Goal: Information Seeking & Learning: Learn about a topic

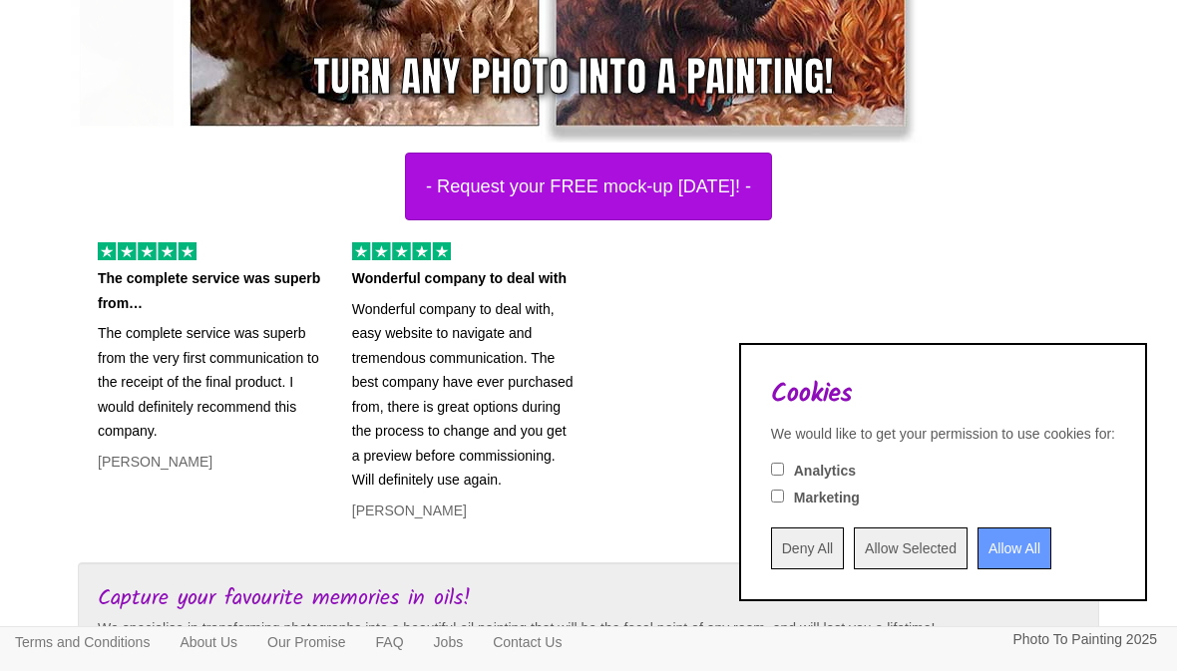
scroll to position [460, 0]
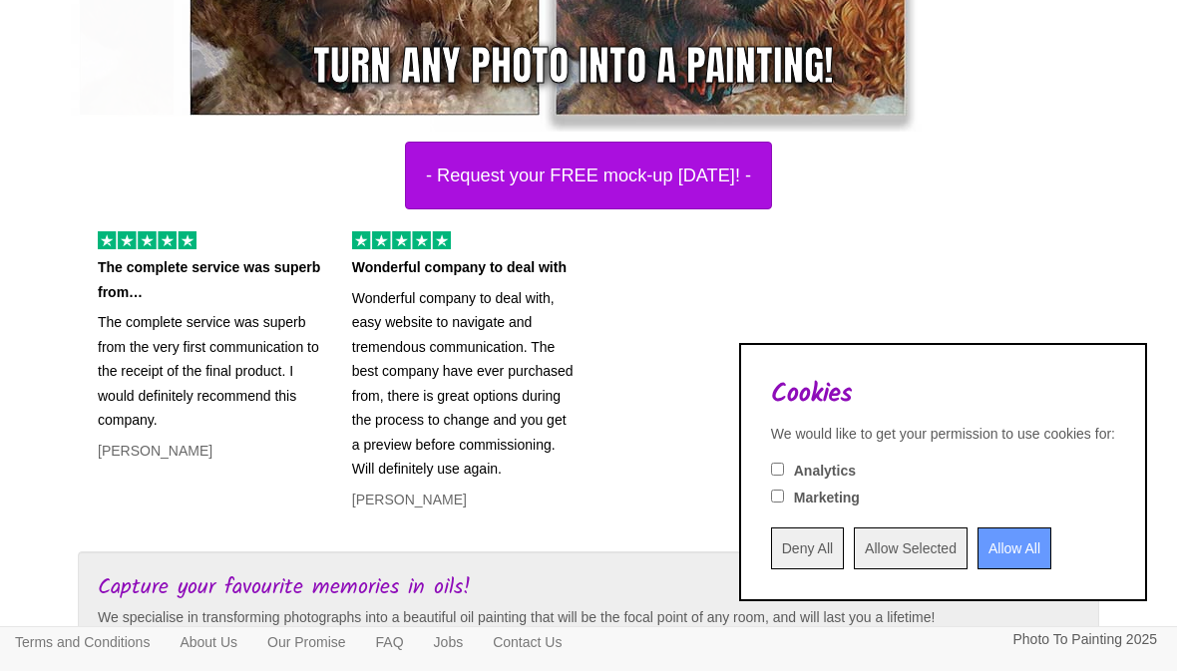
click at [771, 569] on input "Deny All" at bounding box center [807, 548] width 73 height 42
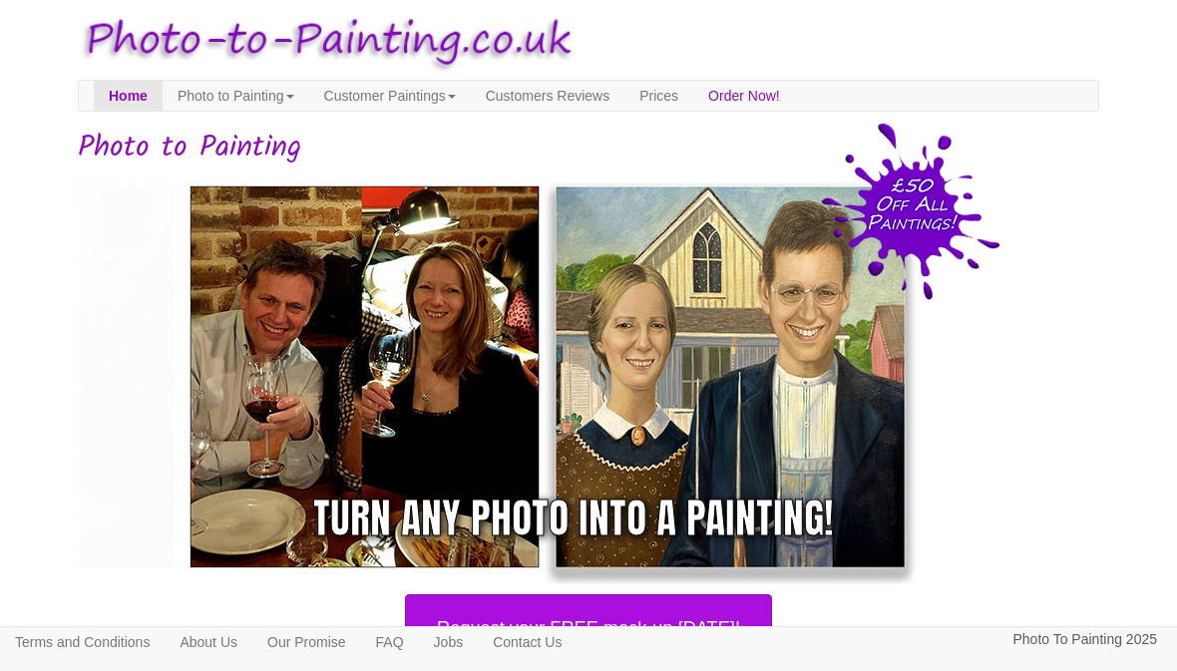
scroll to position [0, 0]
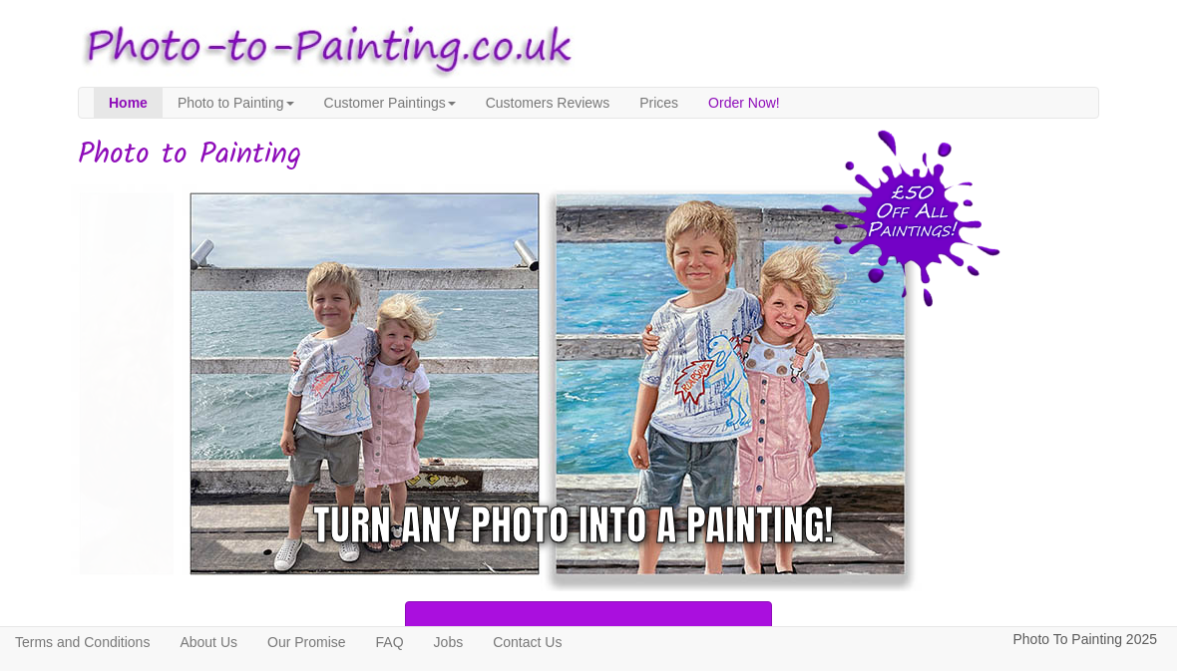
click at [693, 106] on link "Prices" at bounding box center [658, 103] width 69 height 30
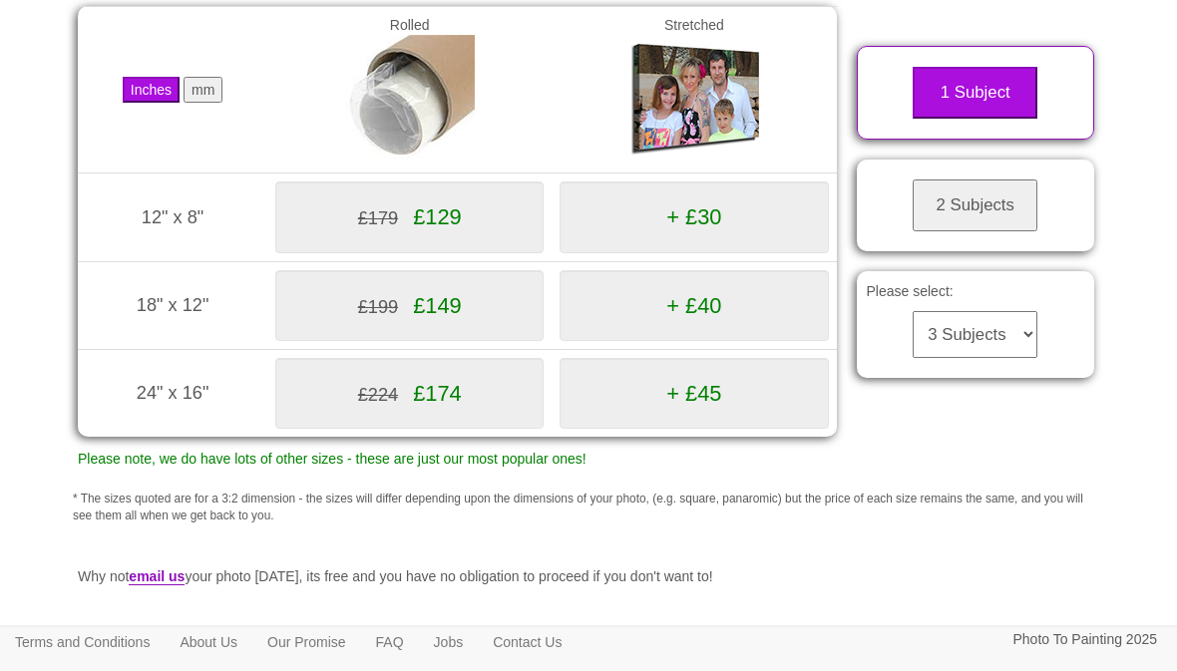
scroll to position [333, 0]
click at [118, 670] on div "Your painting - risk free Toggle navigation Menu Home Photo to Painting Photo t…" at bounding box center [588, 222] width 1021 height 1091
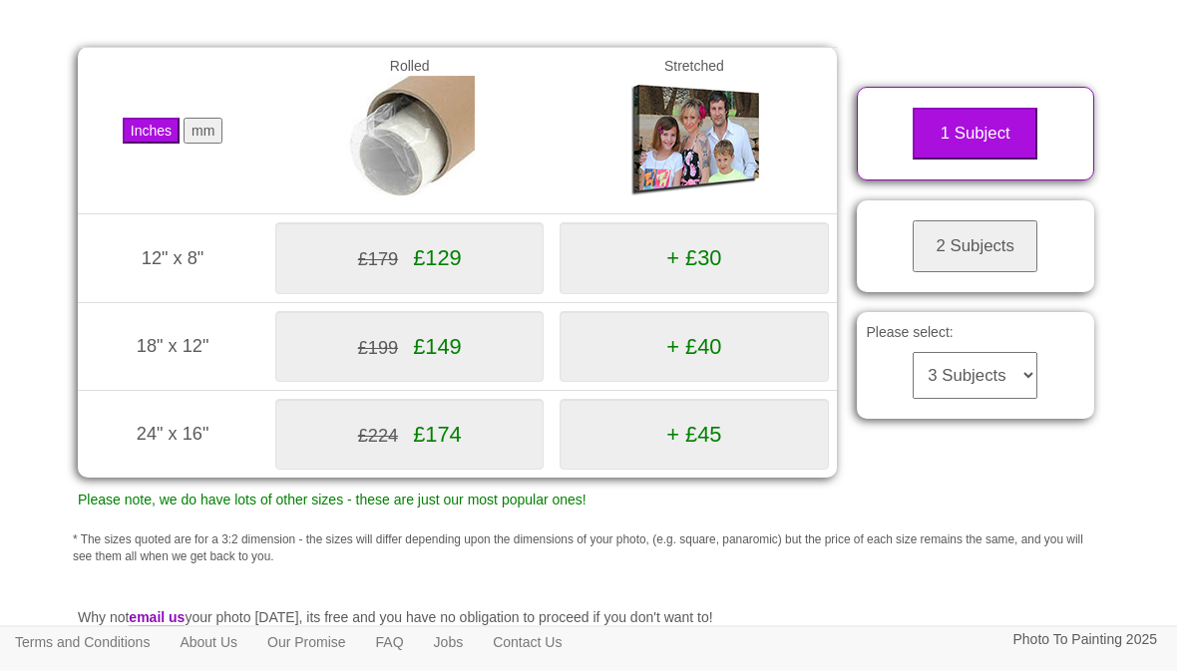
scroll to position [324, 0]
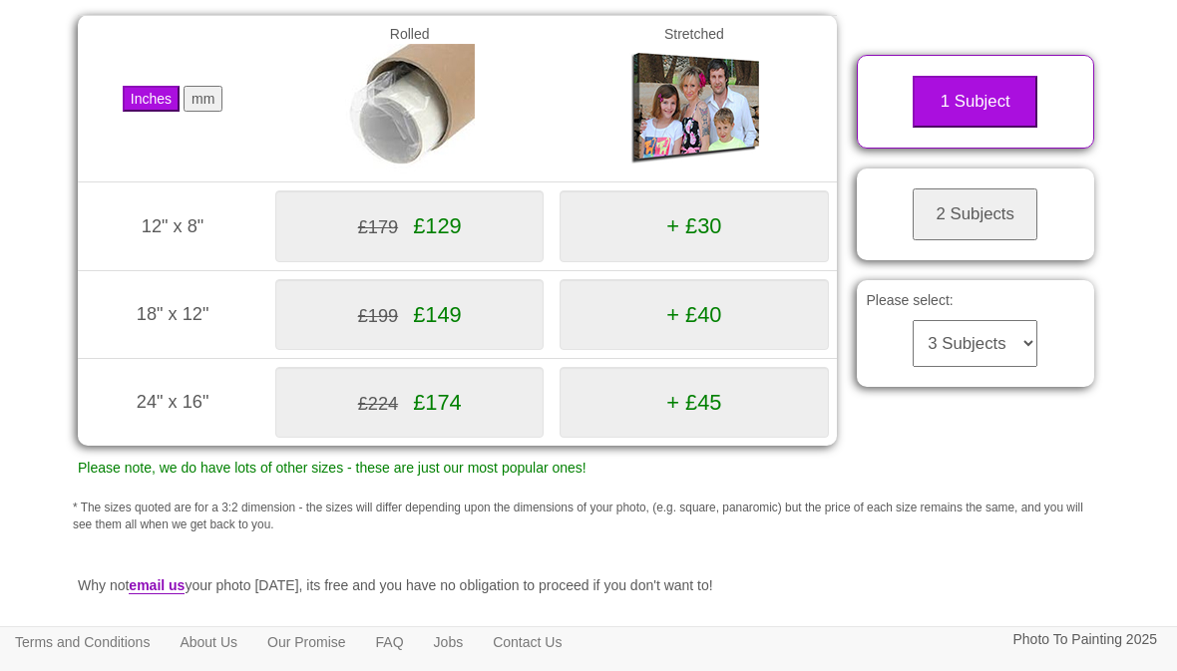
click at [938, 222] on button "2 Subjects" at bounding box center [974, 214] width 125 height 52
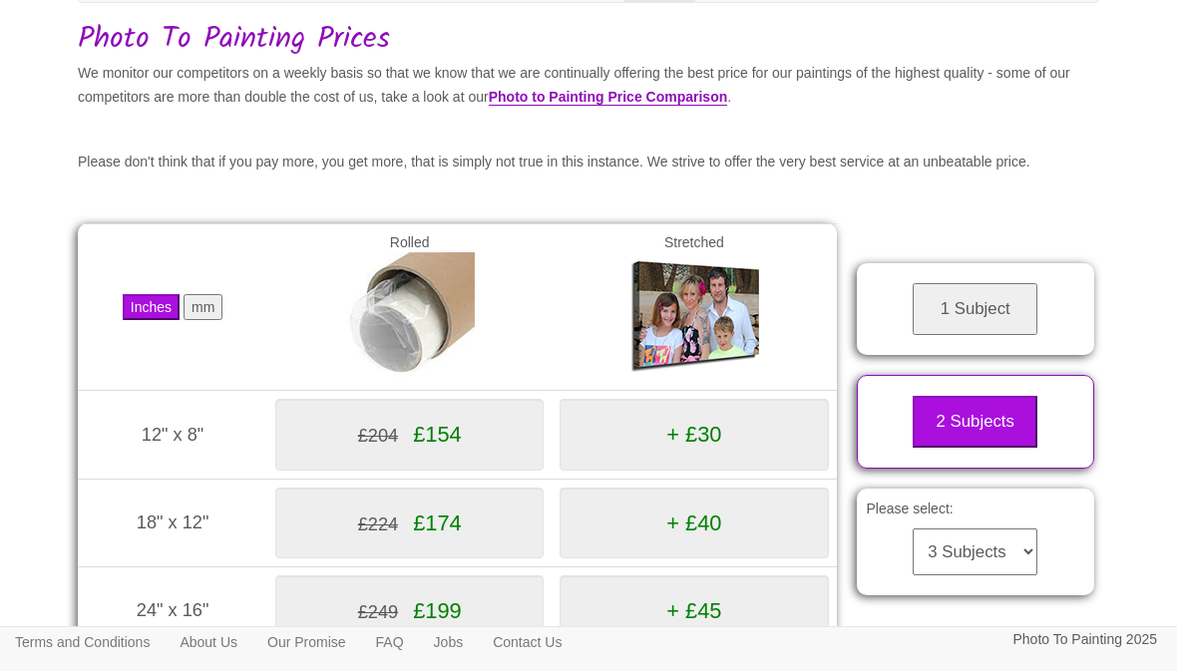
scroll to position [0, 0]
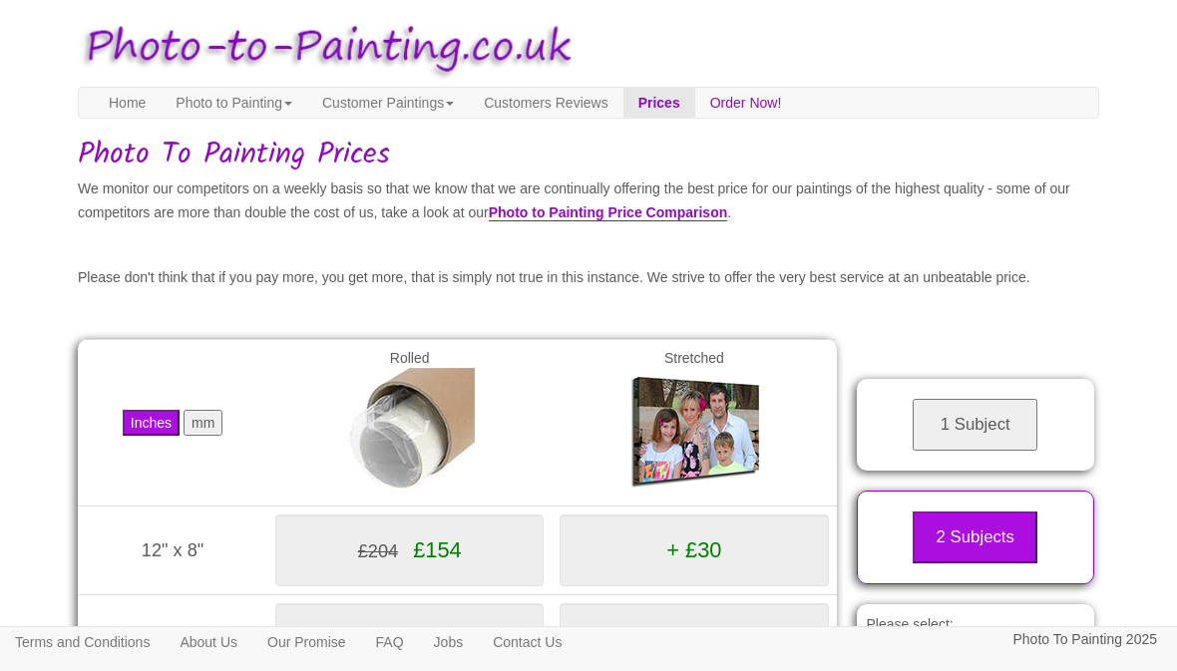
click at [219, 116] on link "Photo to Painting" at bounding box center [234, 103] width 147 height 30
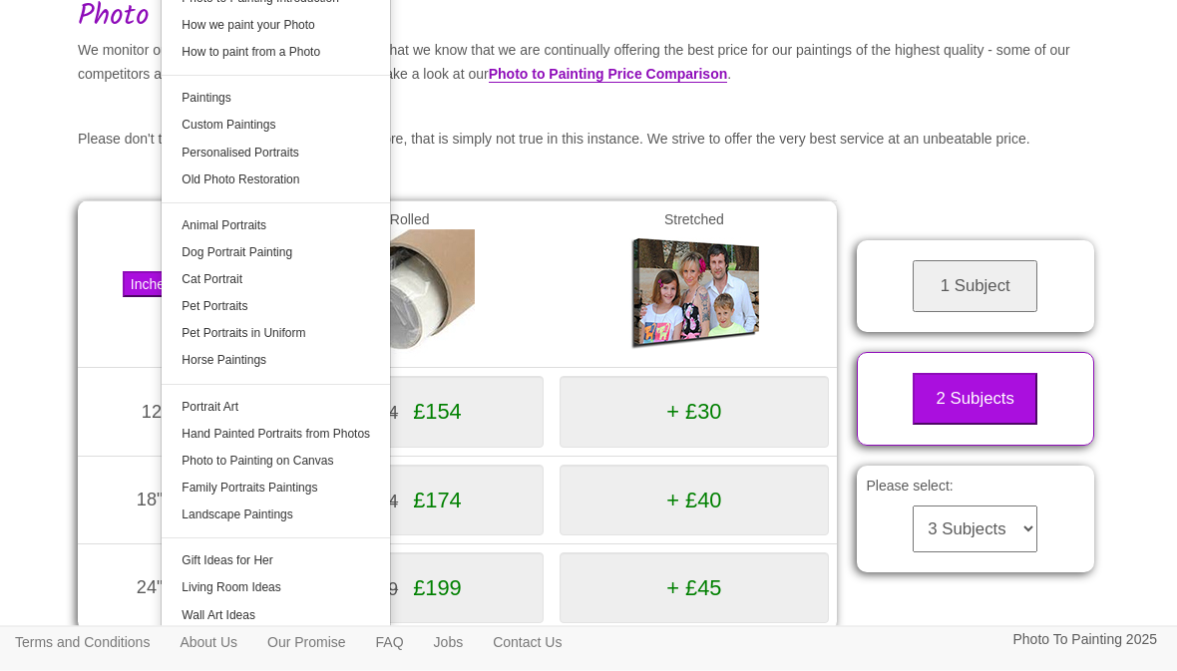
scroll to position [139, 0]
click at [200, 433] on link "Hand Painted Portraits from Photos" at bounding box center [276, 434] width 228 height 27
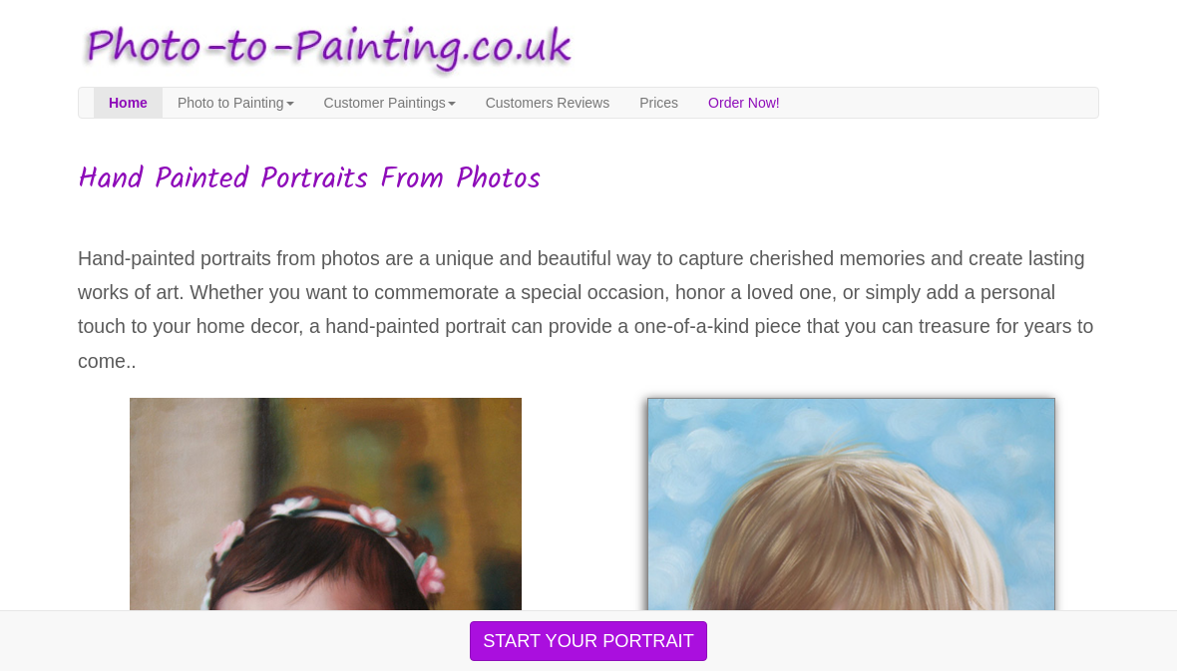
click at [399, 110] on link "Customer Paintings" at bounding box center [390, 103] width 162 height 30
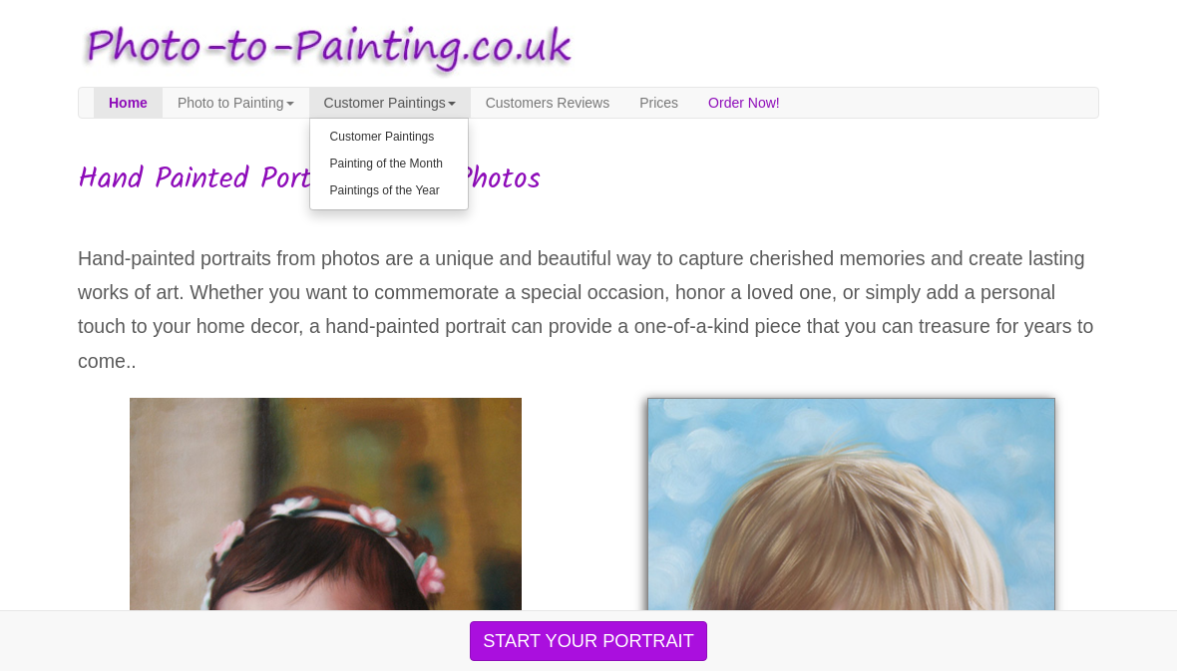
click at [195, 164] on h1 "Hand Painted Portraits From Photos" at bounding box center [588, 180] width 1021 height 33
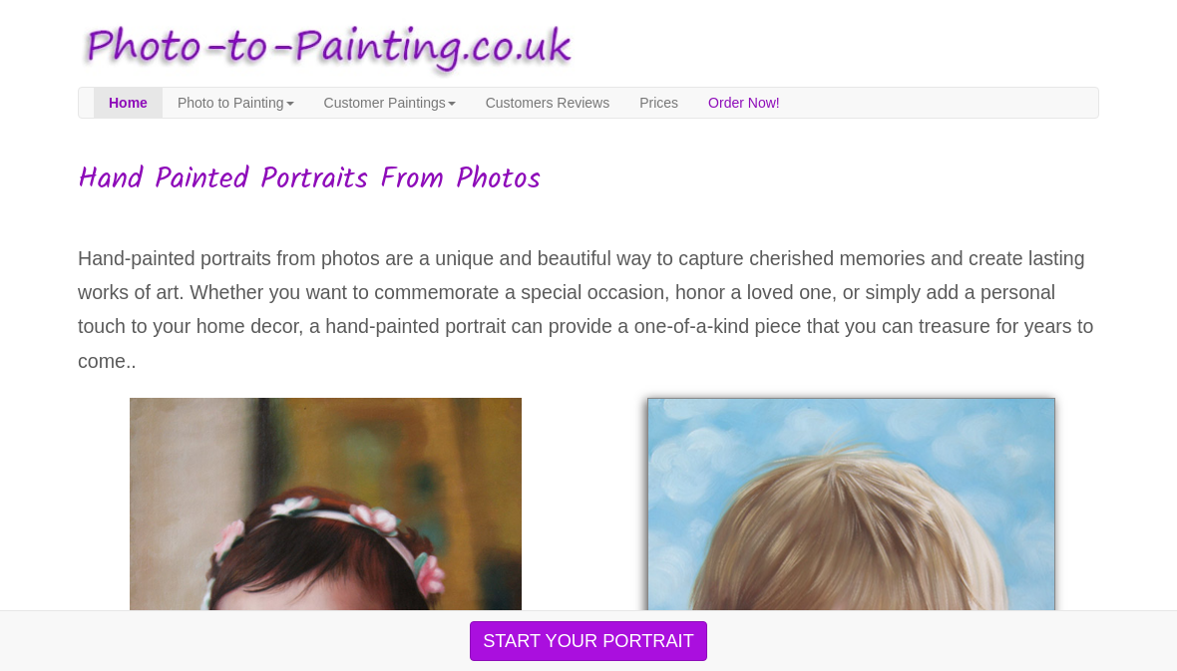
click at [210, 112] on link "Photo to Painting" at bounding box center [236, 103] width 147 height 30
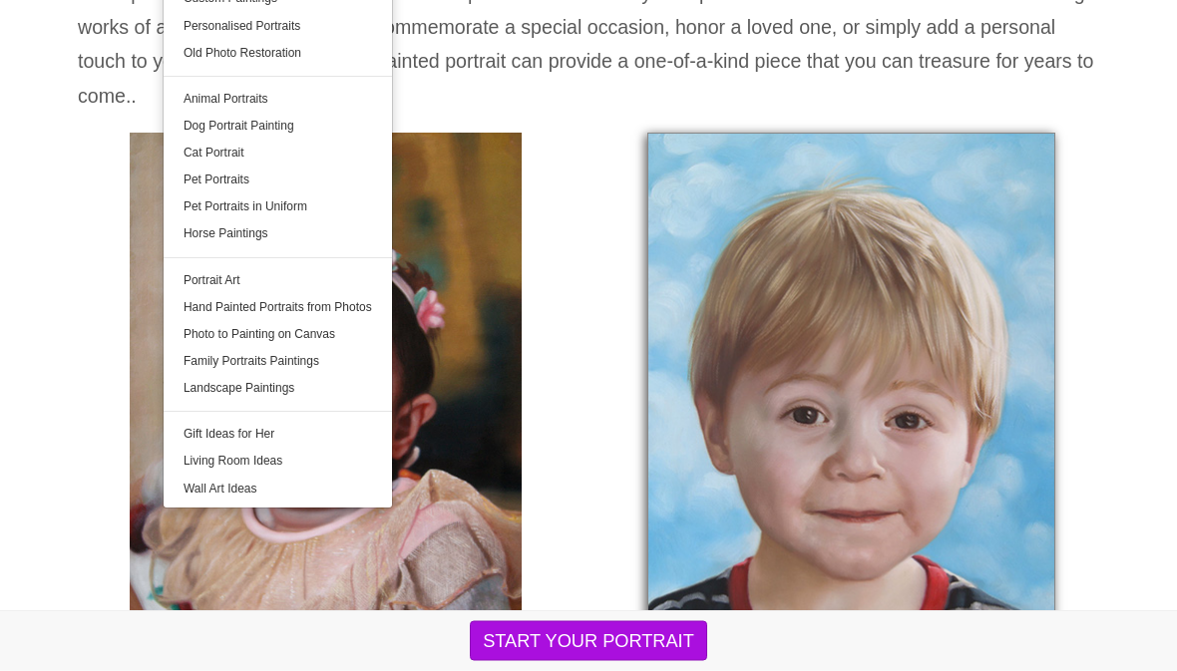
scroll to position [266, 0]
click at [219, 428] on link "Gift Ideas for Her" at bounding box center [278, 433] width 228 height 27
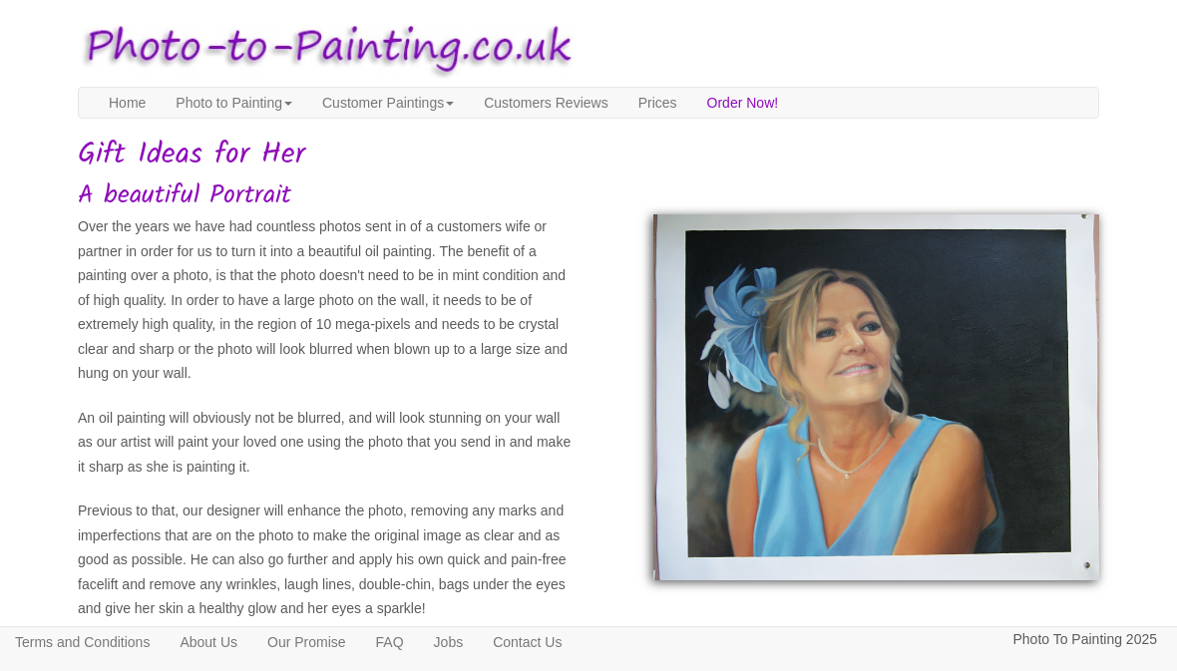
click at [108, 100] on link "Home" at bounding box center [127, 103] width 67 height 30
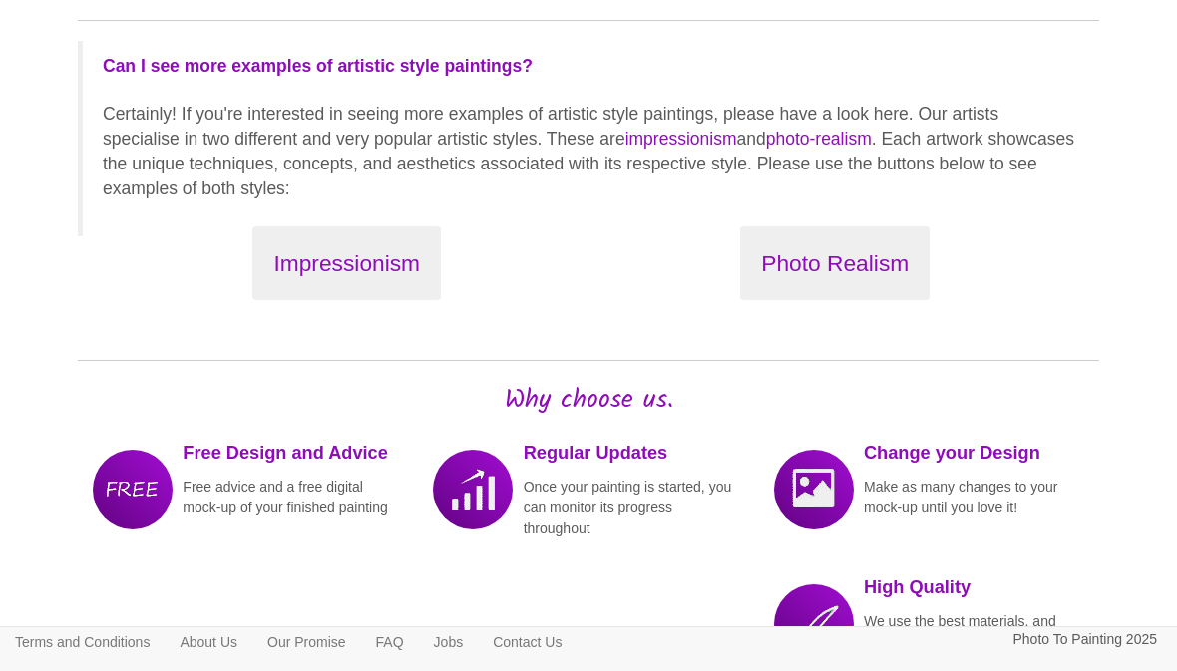
scroll to position [2199, 0]
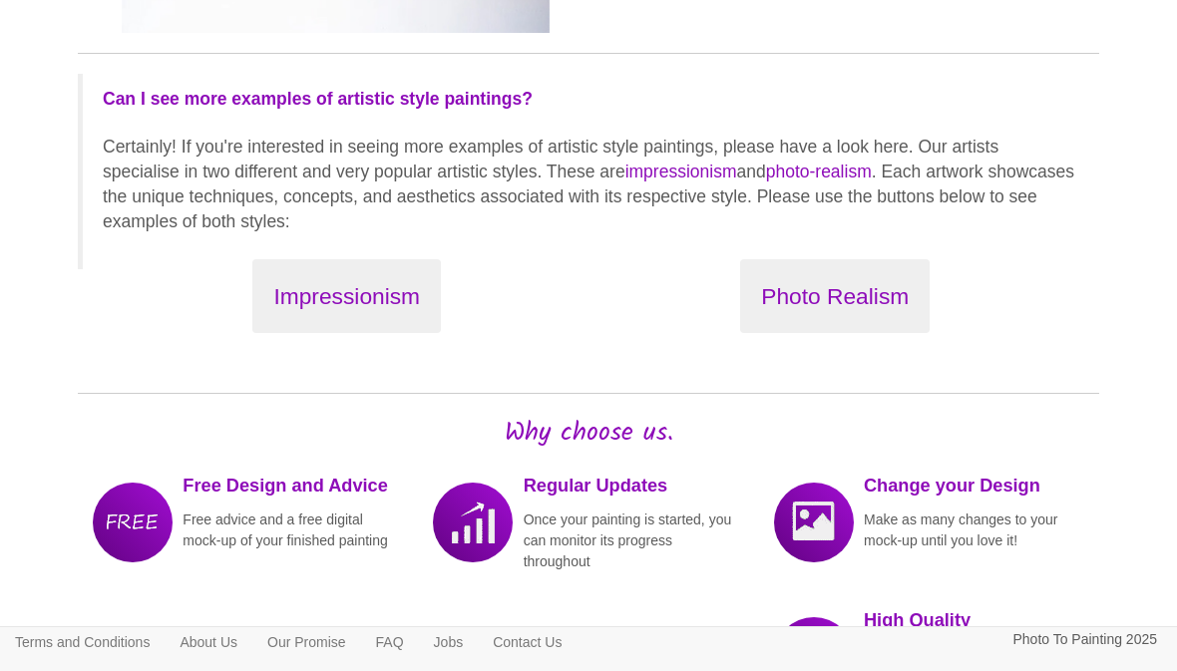
click at [355, 269] on button "Impressionism" at bounding box center [346, 296] width 188 height 75
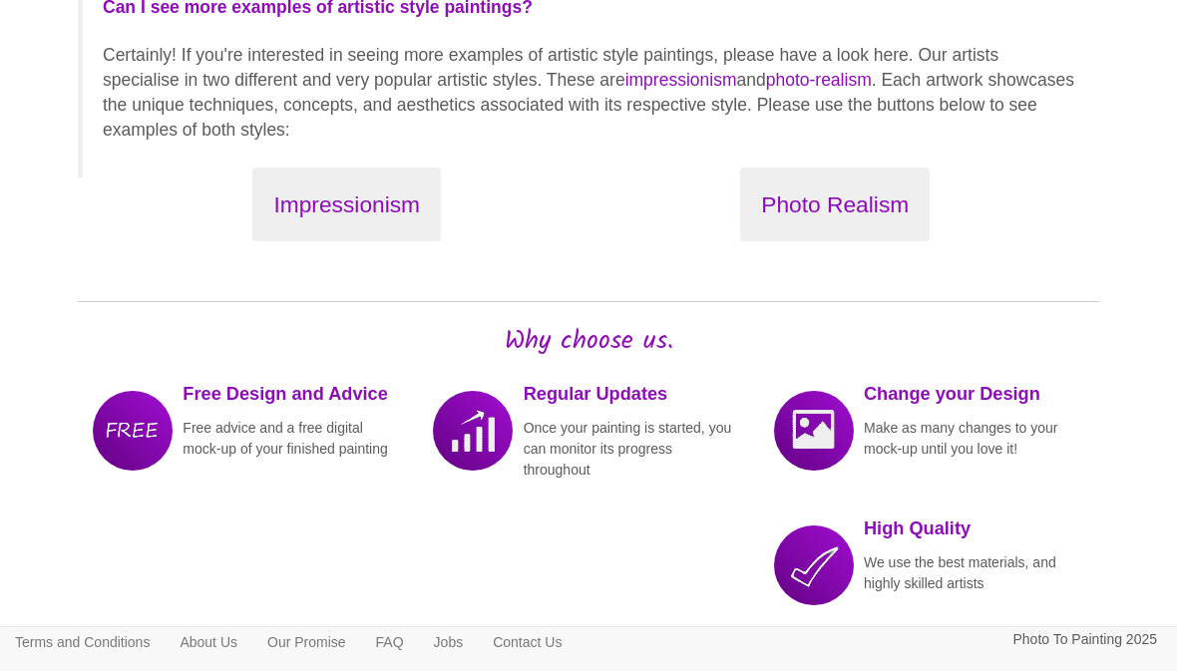
click at [791, 214] on button "Photo Realism" at bounding box center [834, 205] width 189 height 75
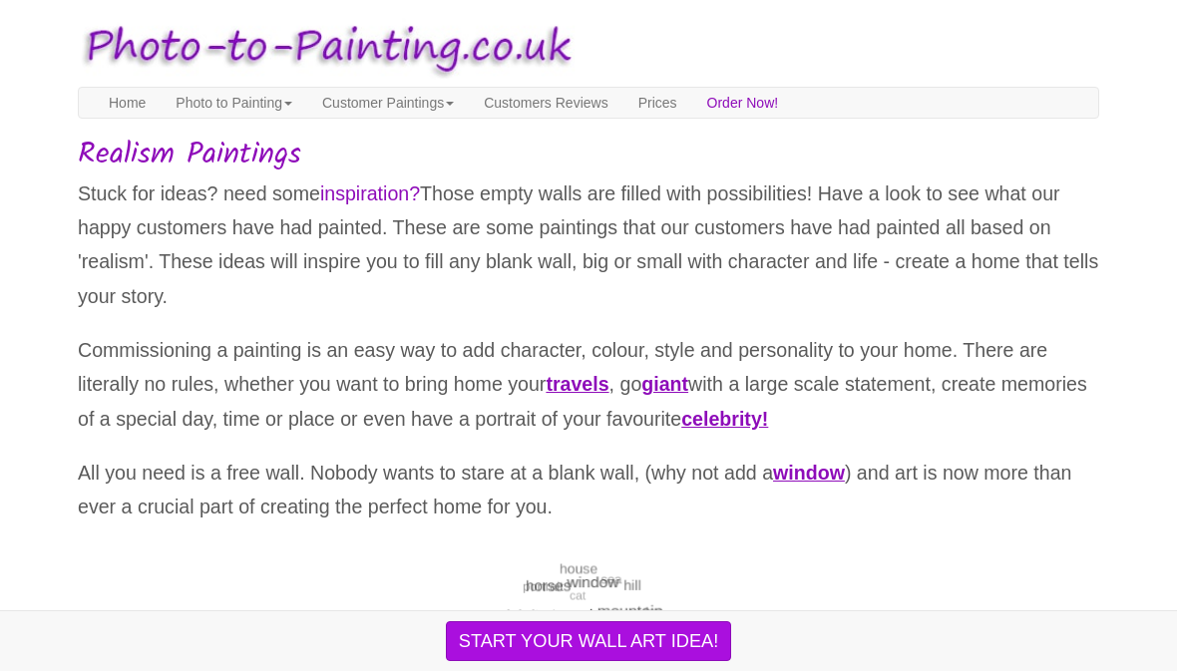
click at [407, 106] on link "Customer Paintings" at bounding box center [388, 103] width 162 height 30
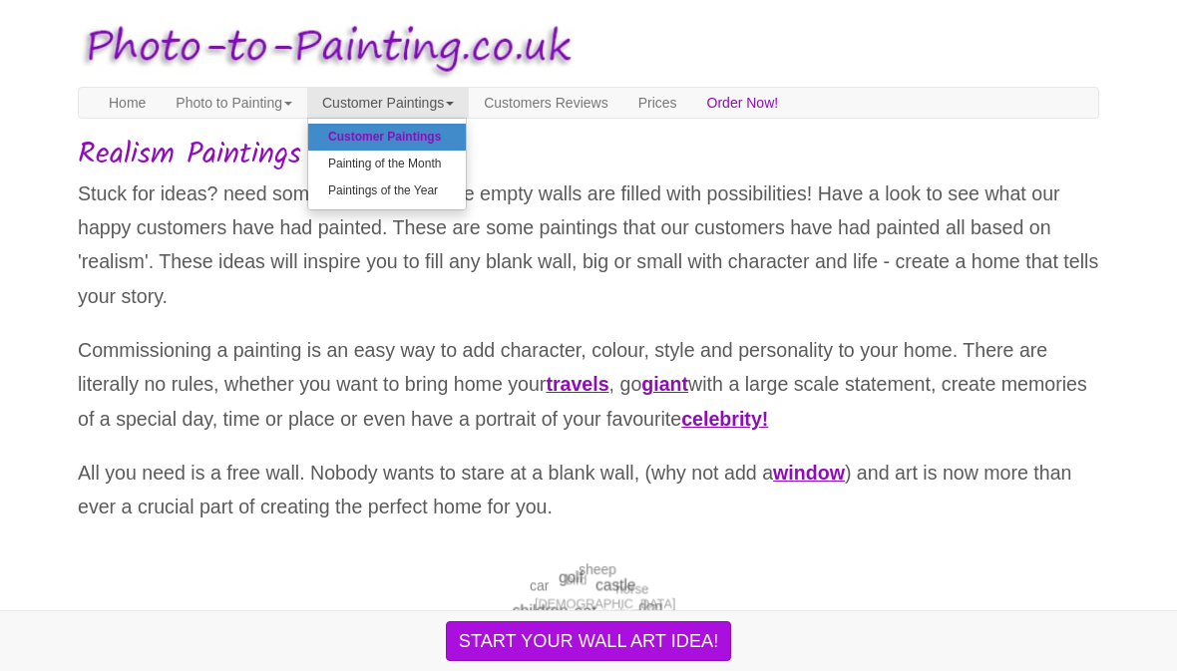
click at [692, 106] on link "Prices" at bounding box center [657, 103] width 69 height 30
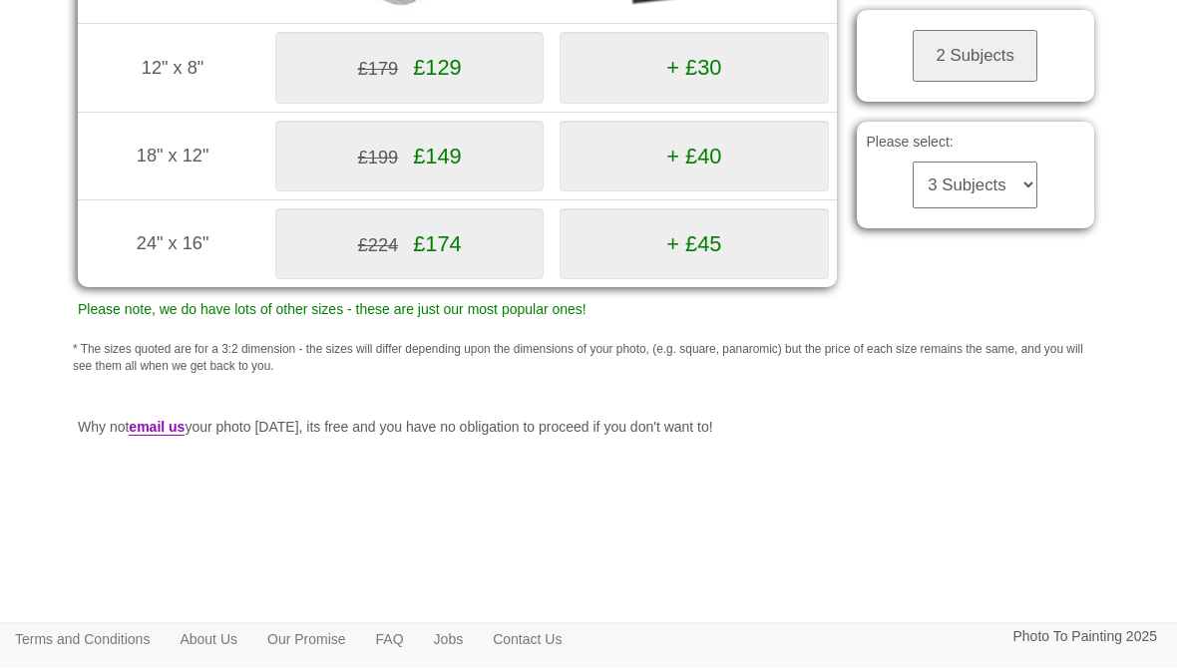
scroll to position [478, 0]
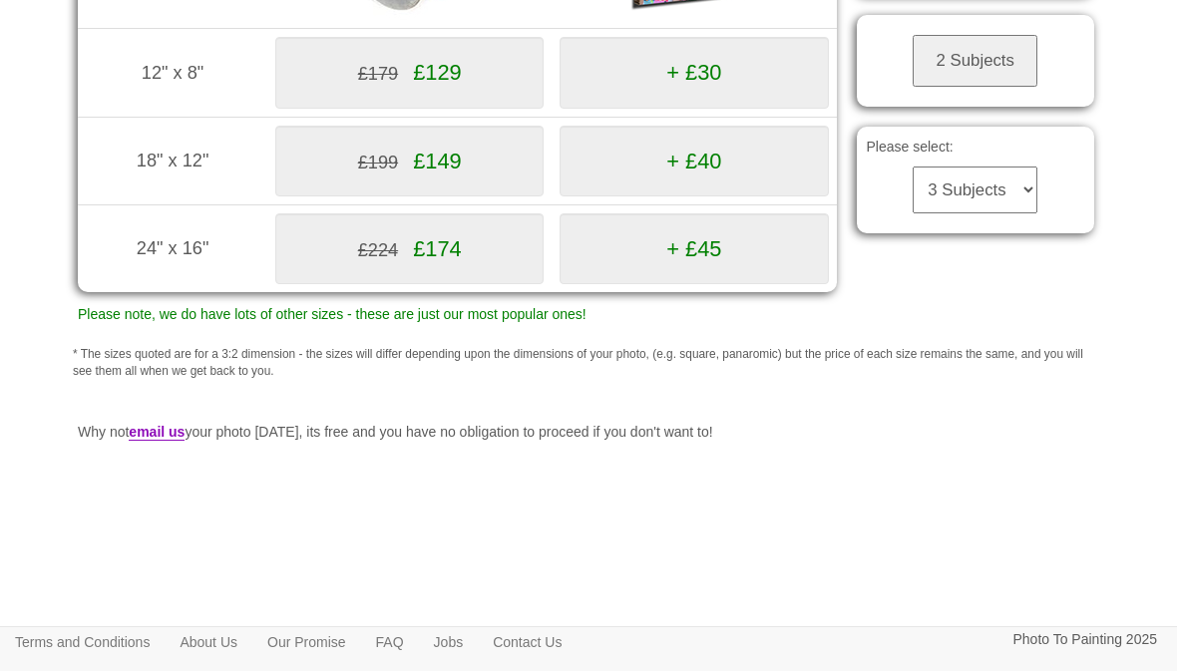
click at [419, 657] on link "FAQ" at bounding box center [390, 642] width 58 height 30
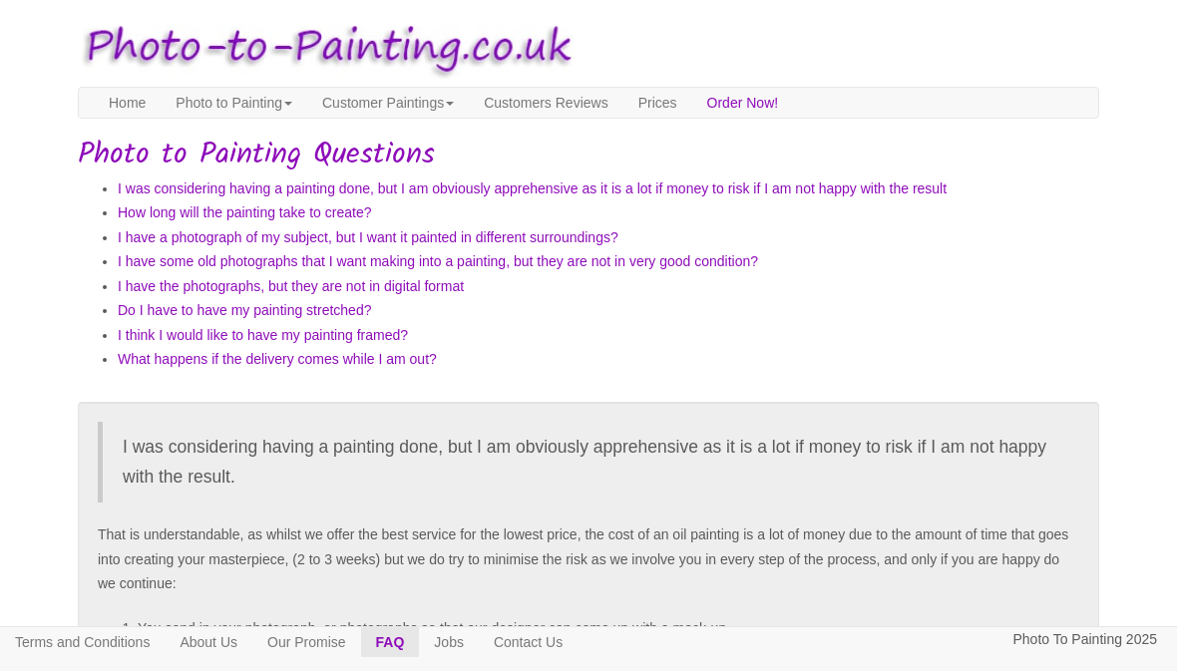
click at [170, 213] on link "How long will the painting take to create?" at bounding box center [244, 212] width 253 height 16
